Goal: Check status: Check status

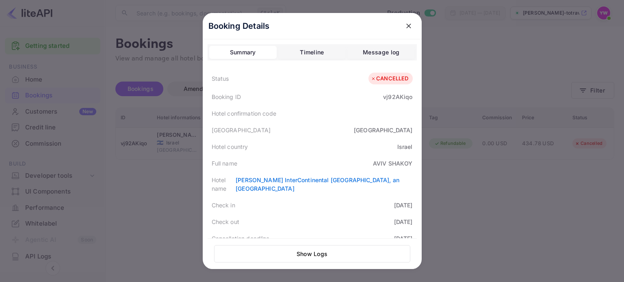
click at [406, 26] on icon "close" at bounding box center [408, 26] width 5 height 5
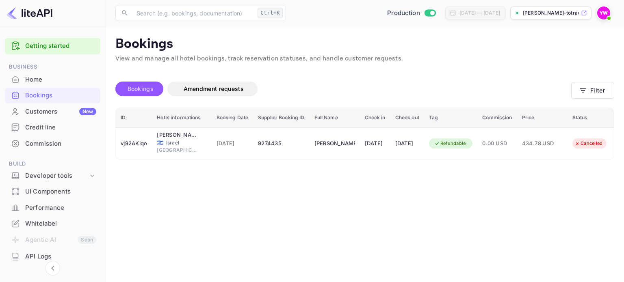
click at [128, 87] on span "Bookings" at bounding box center [141, 88] width 26 height 7
click at [145, 90] on span "Bookings" at bounding box center [141, 88] width 26 height 7
click at [595, 87] on button "Filter" at bounding box center [592, 90] width 43 height 17
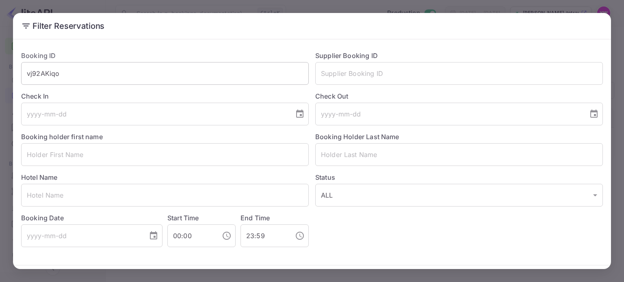
click at [139, 81] on input "vj92AKiqo" at bounding box center [165, 73] width 288 height 23
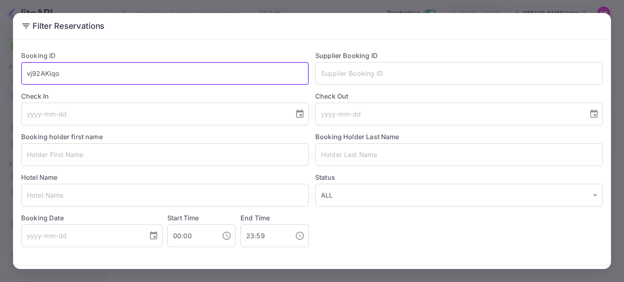
click at [138, 81] on input "vj92AKiqo" at bounding box center [165, 73] width 288 height 23
paste input "NdYrMvXb6"
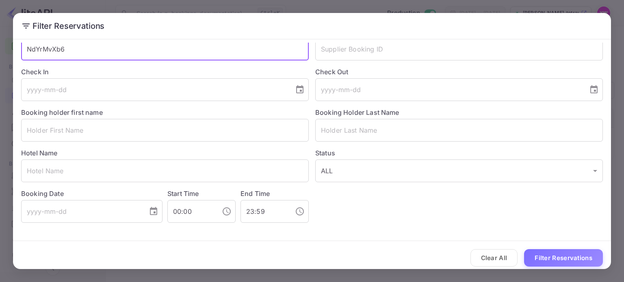
scroll to position [29, 0]
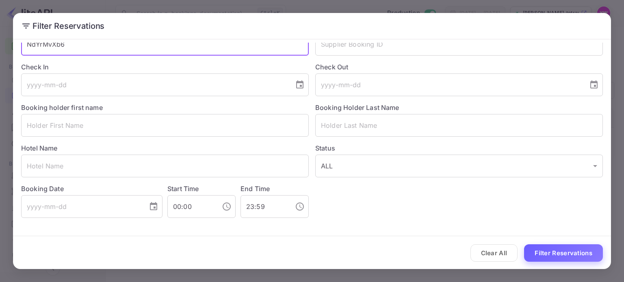
type input "NdYrMvXb6"
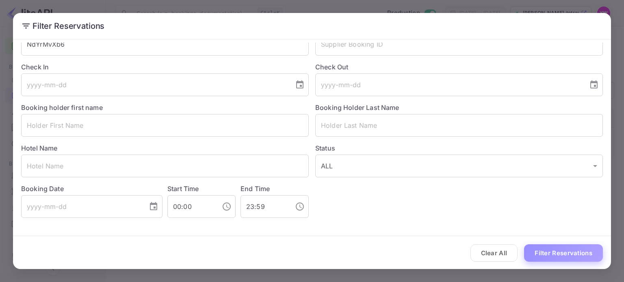
click at [547, 250] on button "Filter Reservations" at bounding box center [563, 253] width 79 height 17
click at [557, 254] on button "Filter Reservations" at bounding box center [563, 253] width 79 height 17
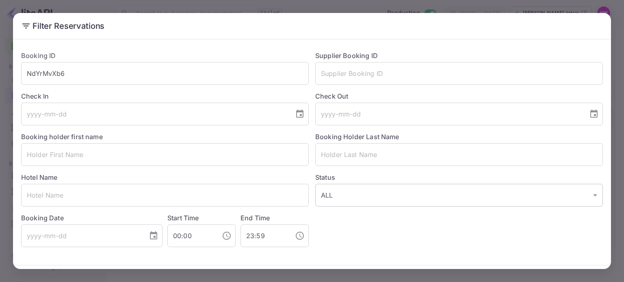
scroll to position [0, 0]
click at [615, 32] on div "Filter Reservations Booking ID NdYrMvXb6 ​ Supplier Booking ID ​ Check In ​ Che…" at bounding box center [312, 141] width 624 height 282
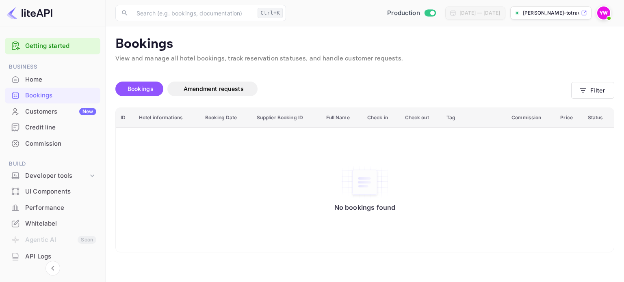
click at [606, 11] on img at bounding box center [603, 13] width 13 height 13
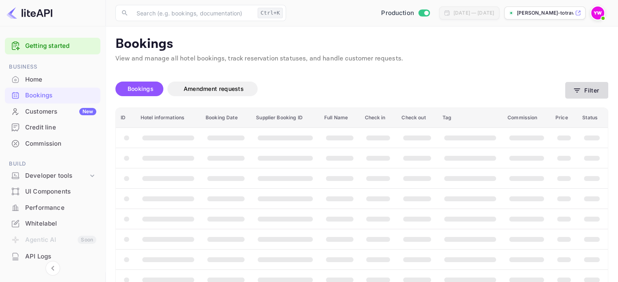
click at [581, 91] on icon "button" at bounding box center [577, 91] width 8 height 8
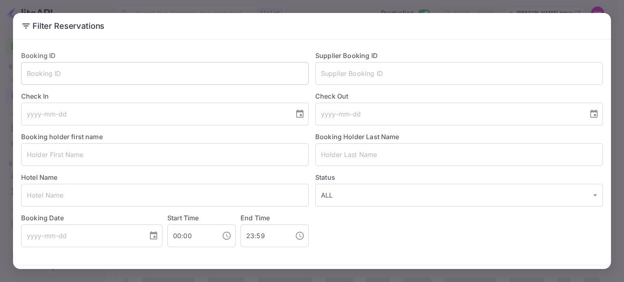
click at [131, 76] on input "text" at bounding box center [165, 73] width 288 height 23
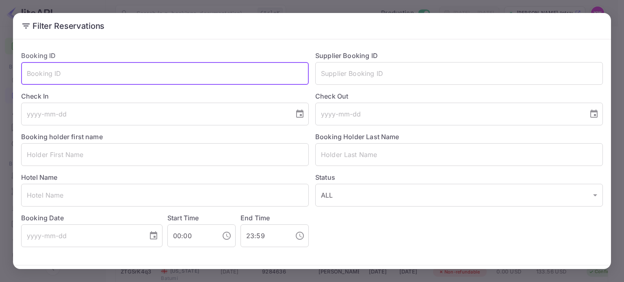
paste input "NdYrMvXb6"
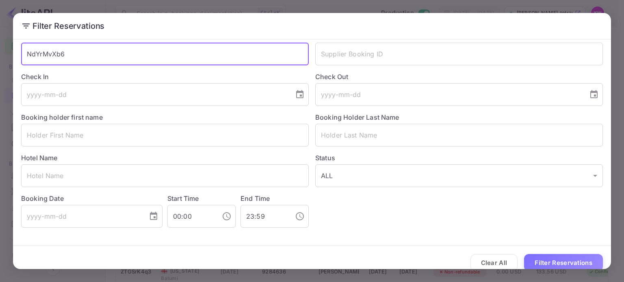
scroll to position [29, 0]
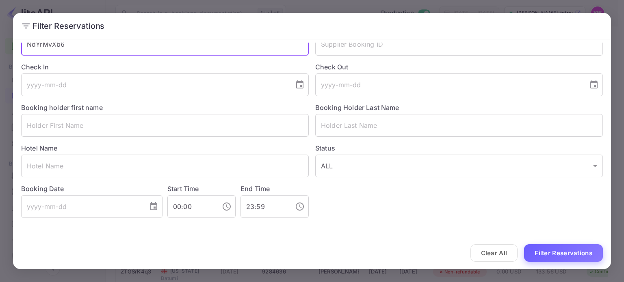
type input "NdYrMvXb6"
click at [551, 254] on button "Filter Reservations" at bounding box center [563, 253] width 79 height 17
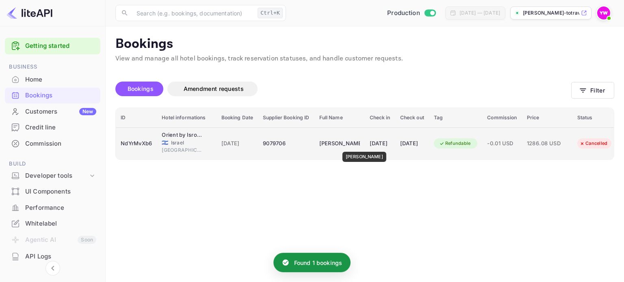
click at [359, 146] on div "[PERSON_NAME]" at bounding box center [339, 143] width 41 height 13
